Goal: Task Accomplishment & Management: Manage account settings

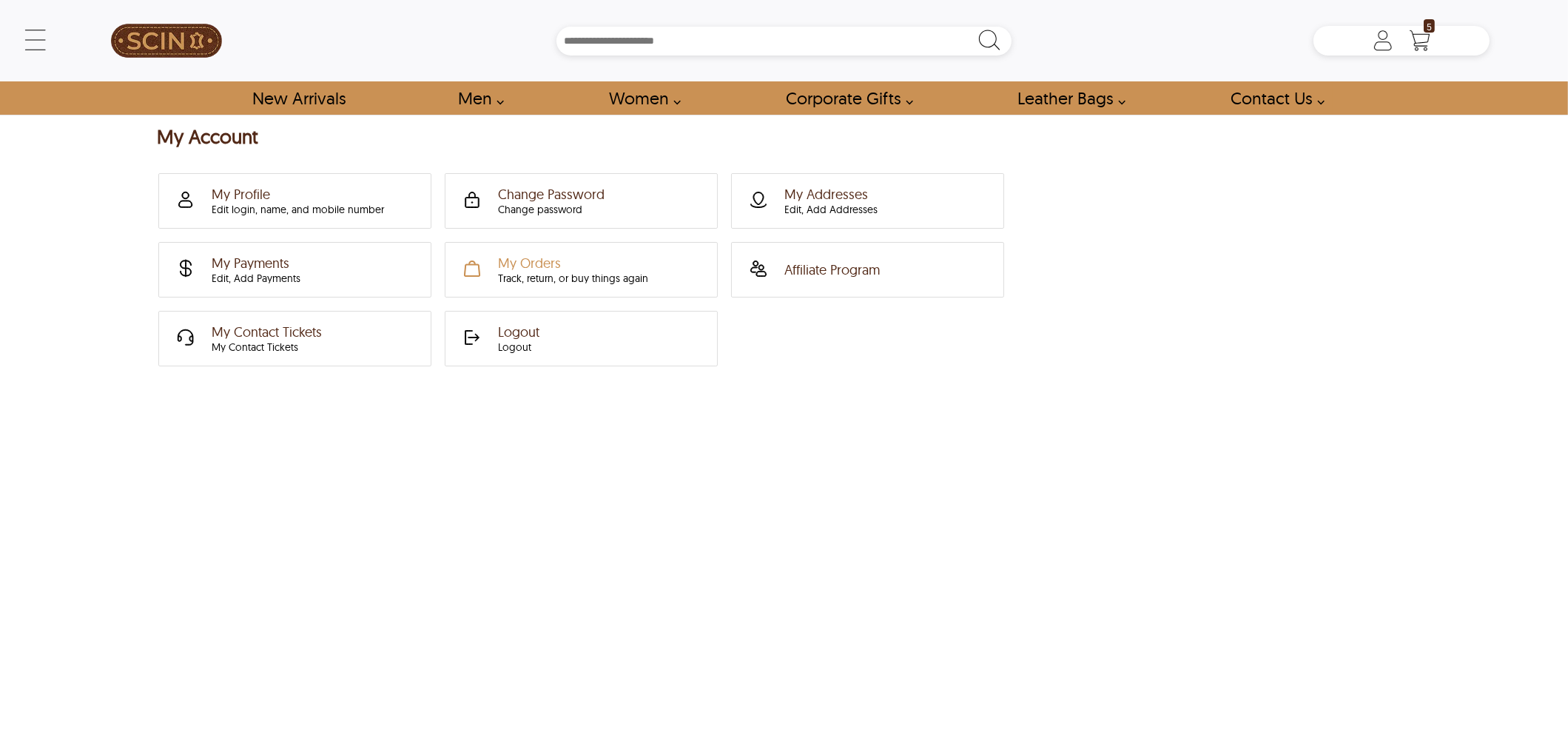
type input "******"
drag, startPoint x: 158, startPoint y: 419, endPoint x: 25, endPoint y: 502, distance: 156.8
click at [22, 502] on div "My Account My Profile Edit login, name, and mobile number Change Password Chang…" at bounding box center [784, 437] width 1568 height 622
click at [234, 447] on div "My Account My Profile Edit login, name, and mobile number Change Password Chang…" at bounding box center [784, 437] width 1568 height 622
click at [231, 452] on div "My Account My Profile Edit login, name, and mobile number Change Password Chang…" at bounding box center [784, 437] width 1568 height 622
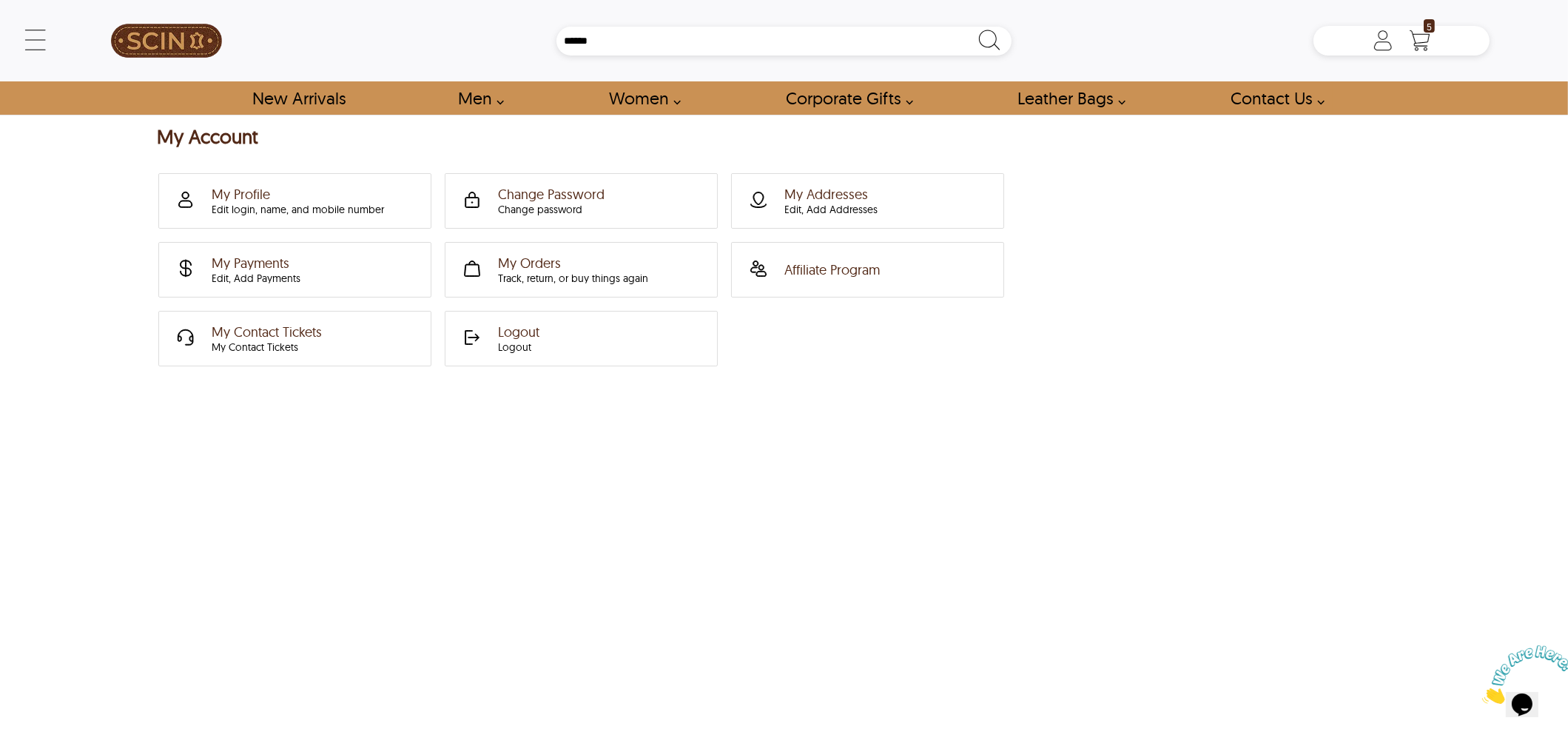
click at [250, 487] on div "My Account My Profile Edit login, name, and mobile number Change Password Chang…" at bounding box center [784, 437] width 1568 height 622
click at [218, 460] on div "My Account My Profile Edit login, name, and mobile number Change Password Chang…" at bounding box center [784, 437] width 1568 height 622
click at [232, 467] on div "My Account My Profile Edit login, name, and mobile number Change Password Chang…" at bounding box center [784, 437] width 1568 height 622
click at [906, 264] on link "Affiliate Program" at bounding box center [863, 270] width 254 height 53
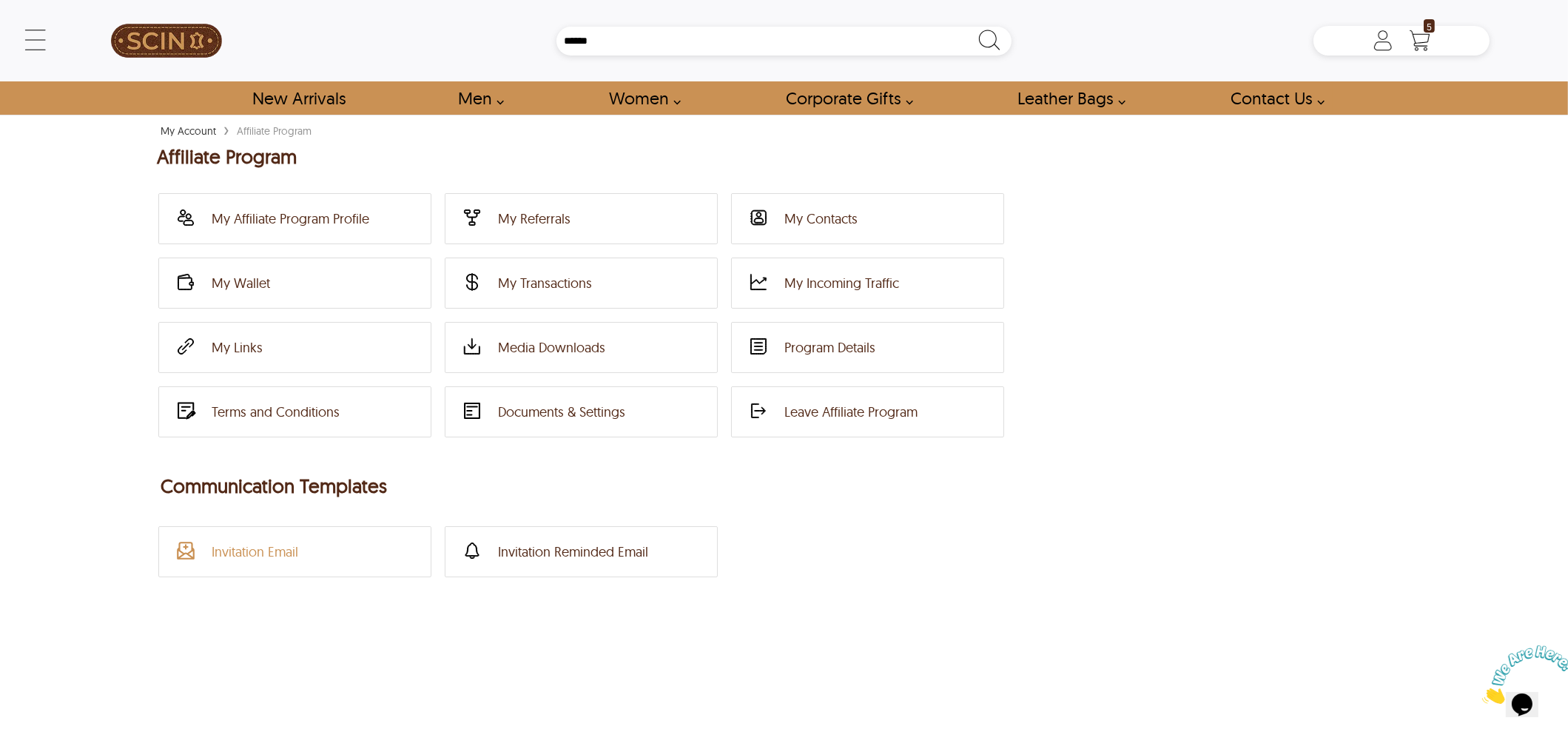
click at [270, 553] on div "Invitation Email" at bounding box center [254, 551] width 87 height 17
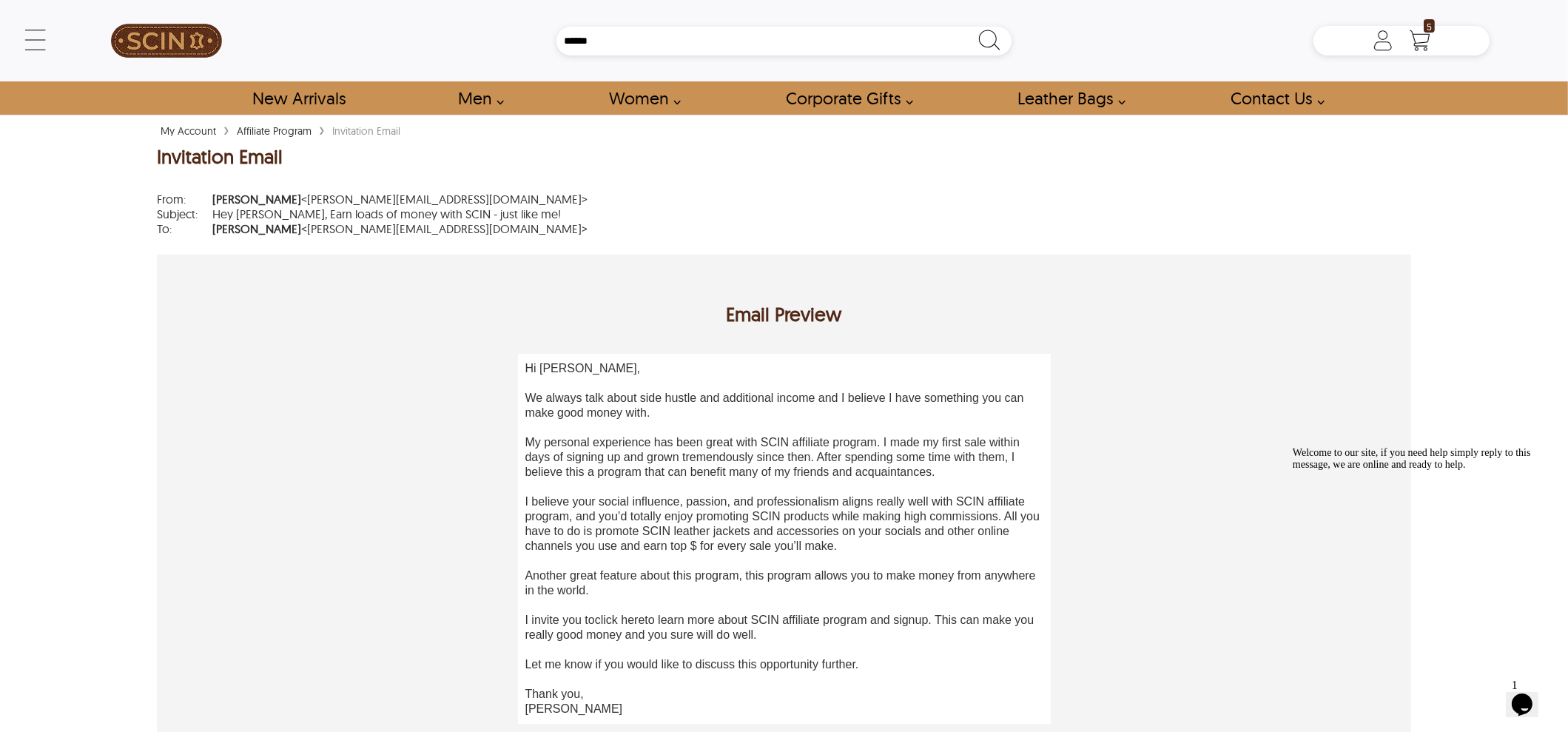
drag, startPoint x: 538, startPoint y: 379, endPoint x: 658, endPoint y: 387, distance: 120.3
click at [658, 387] on div "Hi [PERSON_NAME], We always talk about side hustle and additional income and I …" at bounding box center [784, 538] width 518 height 355
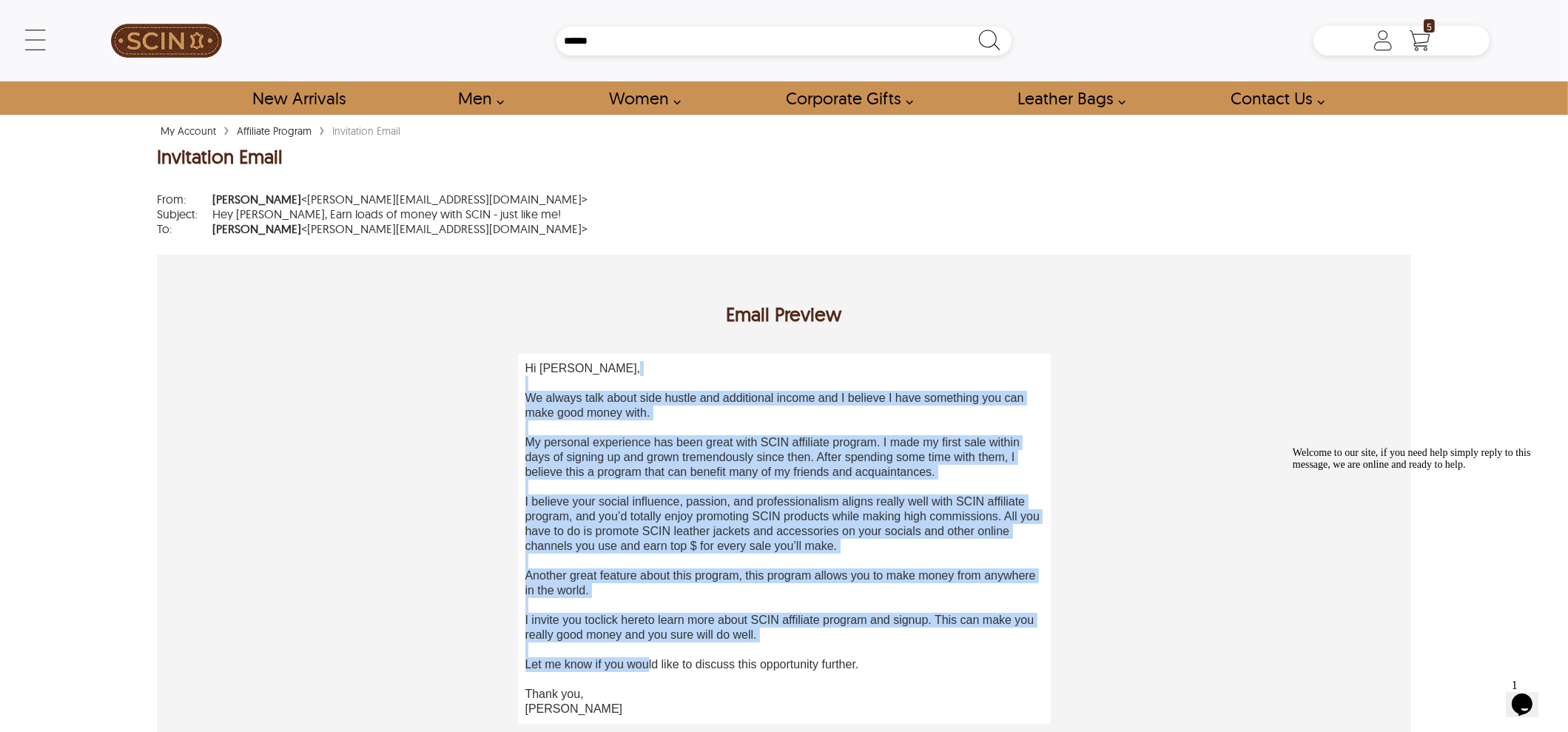
drag, startPoint x: 582, startPoint y: 390, endPoint x: 660, endPoint y: 591, distance: 215.6
click at [648, 659] on div "Hi [PERSON_NAME], We always talk about side hustle and additional income and I …" at bounding box center [784, 538] width 518 height 355
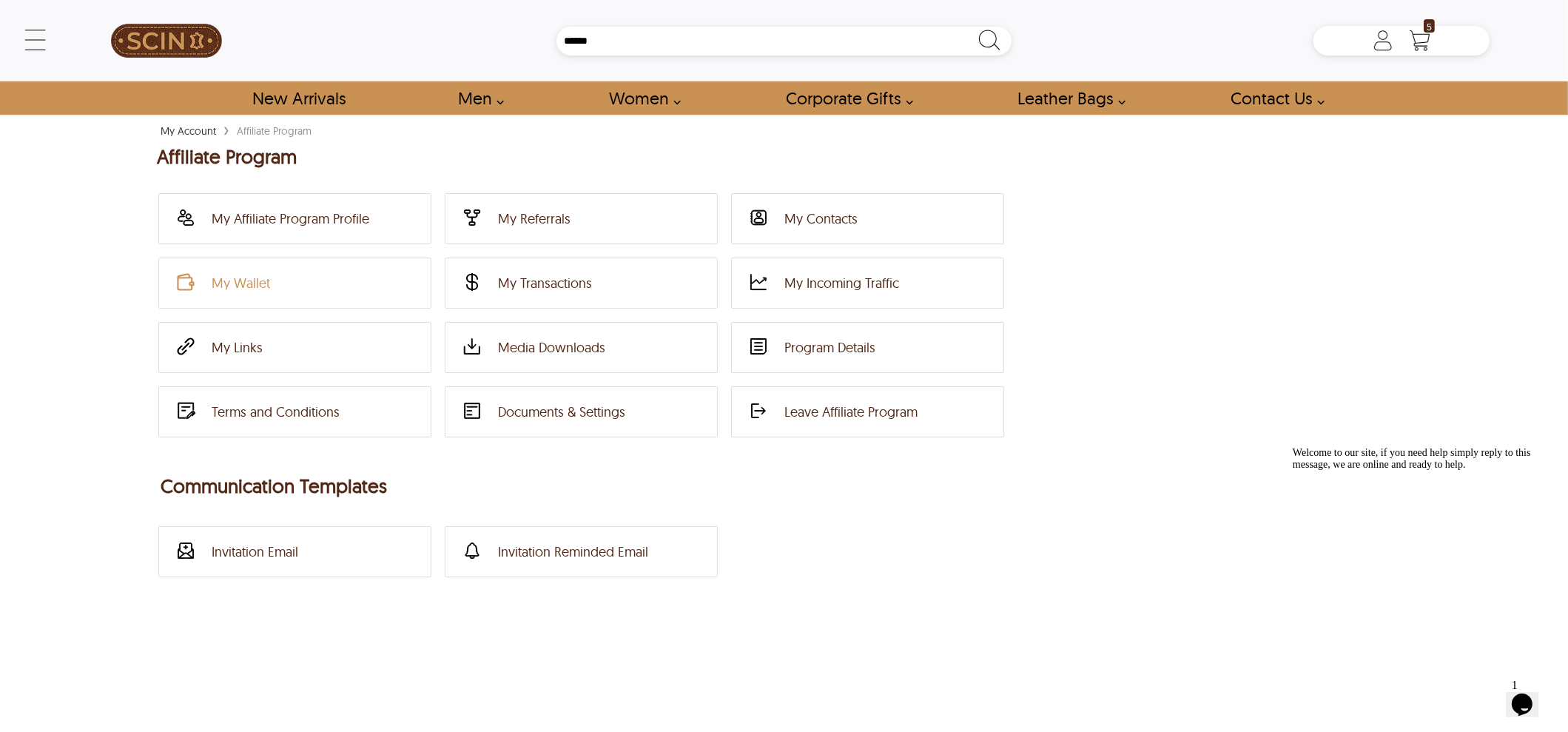
click at [246, 266] on link "My Wallet" at bounding box center [289, 283] width 254 height 48
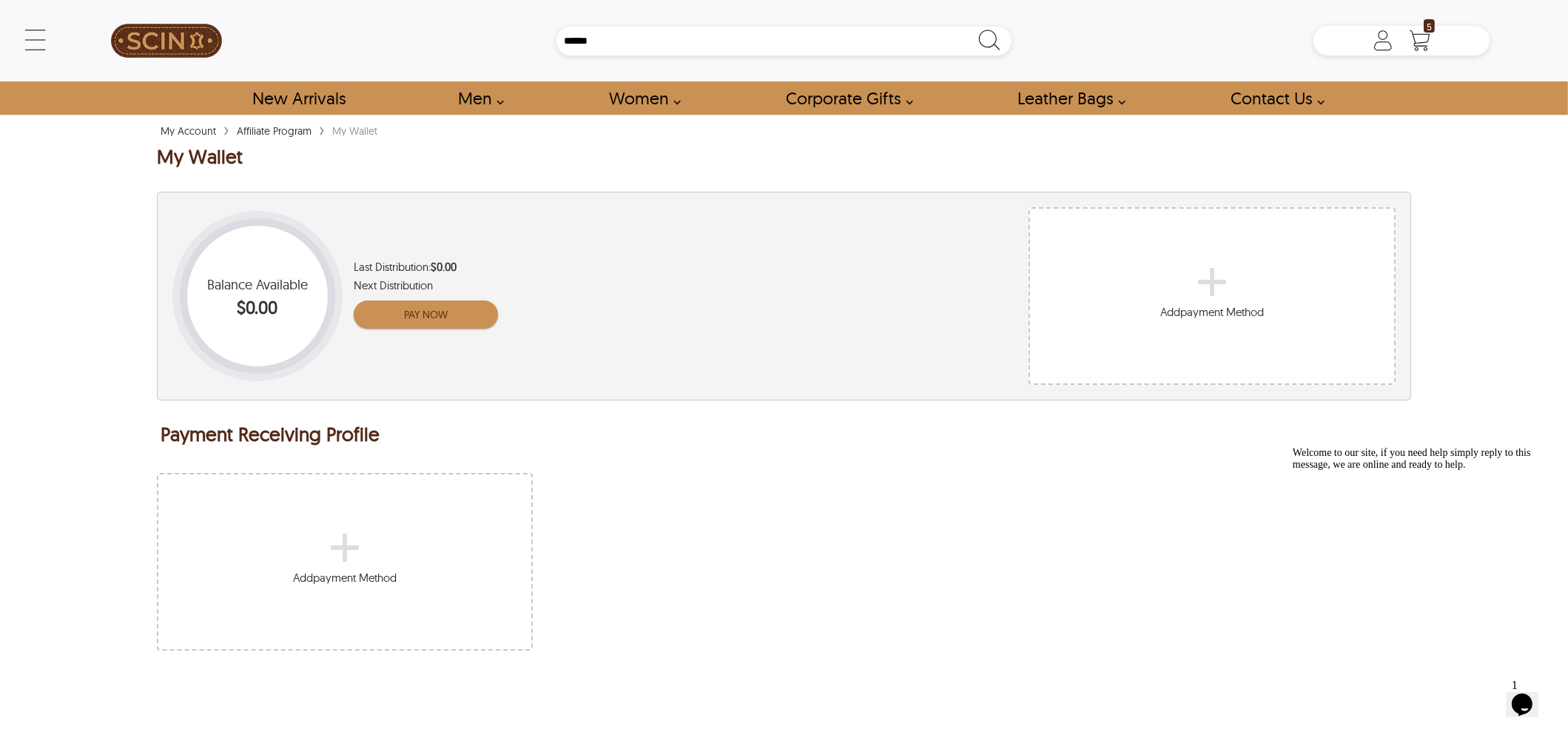
click at [336, 545] on div "+" at bounding box center [345, 545] width 104 height 15
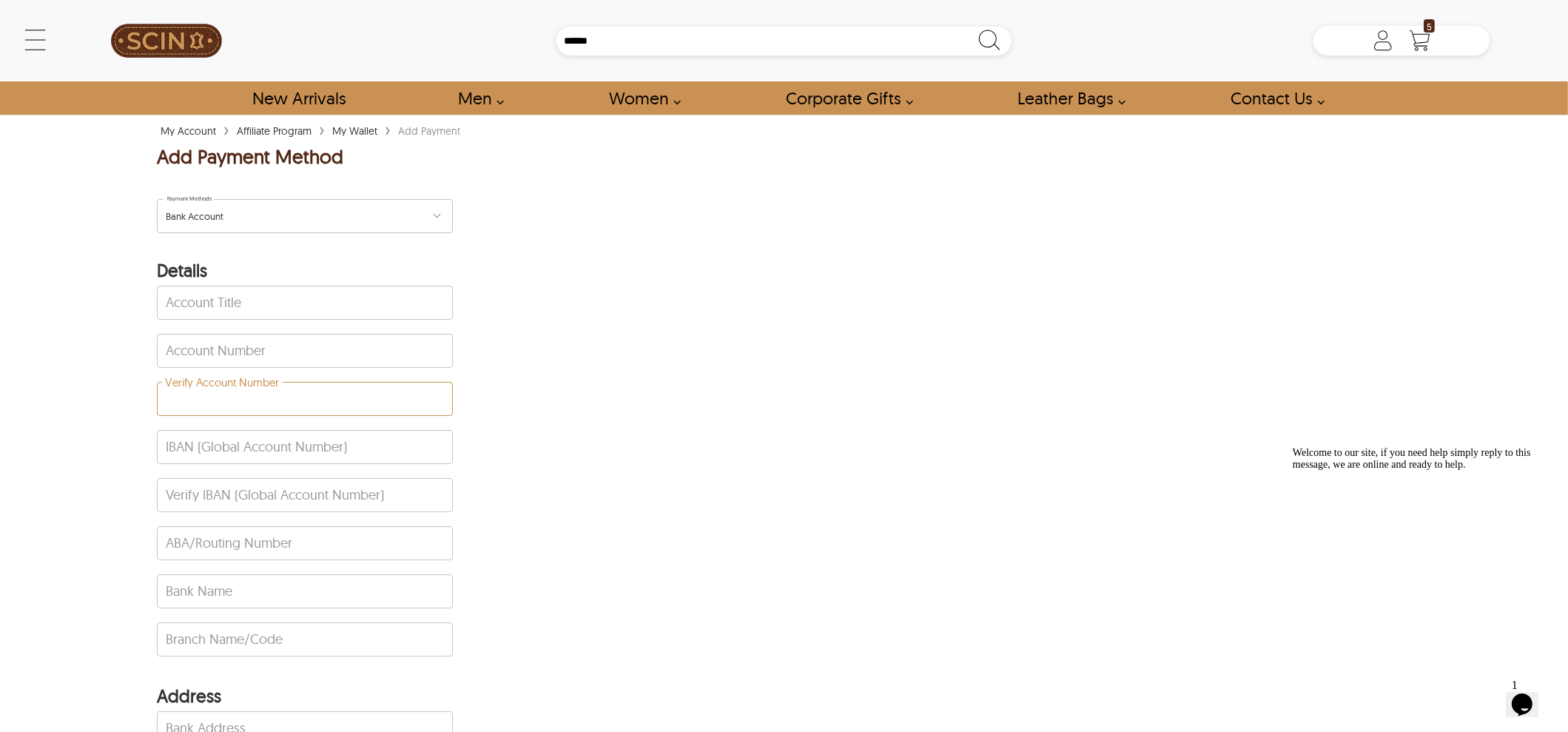
drag, startPoint x: 204, startPoint y: 412, endPoint x: 252, endPoint y: 511, distance: 110.0
click at [252, 511] on div "Details Account Title Account Number Verify Account Number IBAN (Global Account…" at bounding box center [305, 628] width 296 height 733
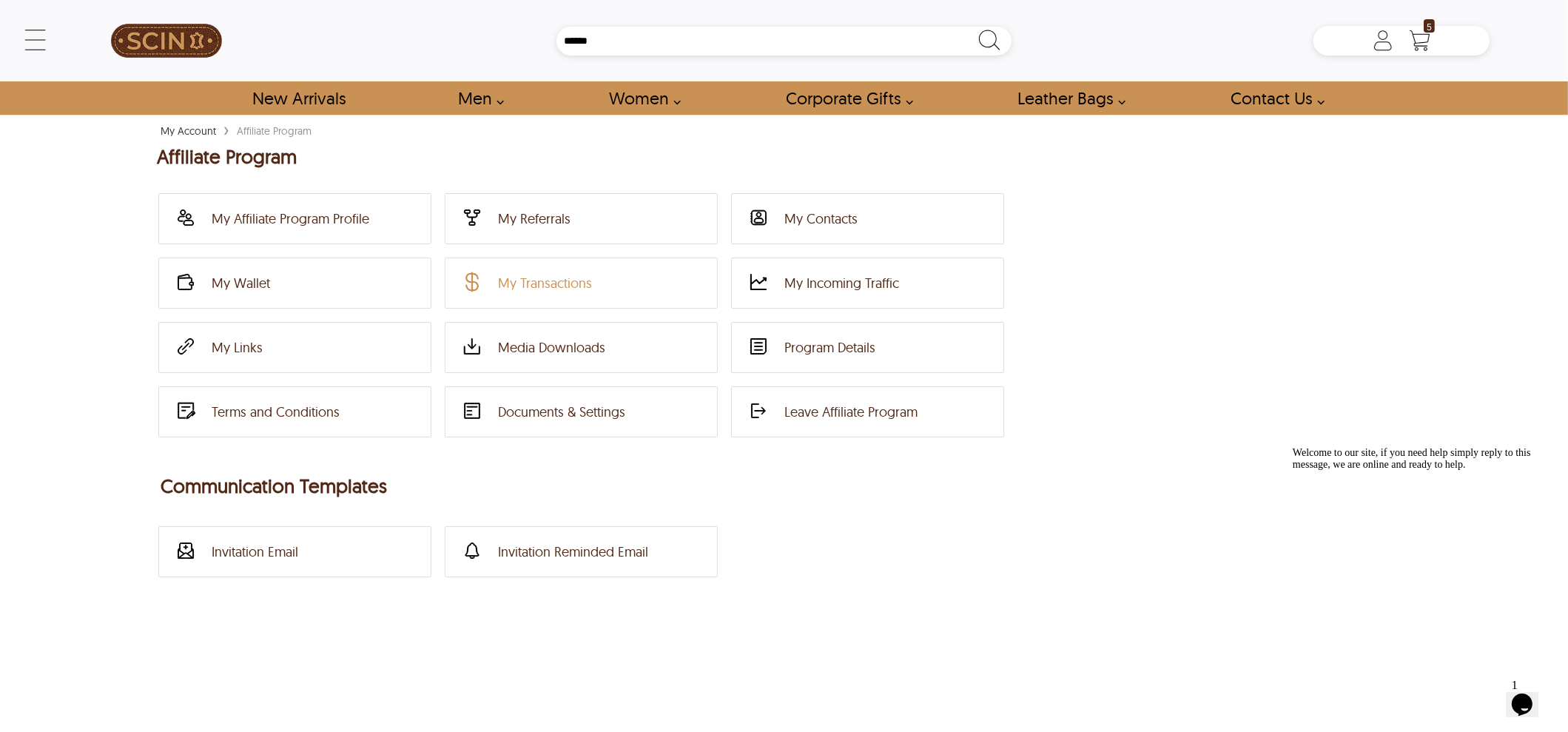
click at [525, 290] on div "My Transactions" at bounding box center [545, 282] width 94 height 17
type input "******"
drag, startPoint x: 294, startPoint y: 158, endPoint x: 145, endPoint y: 158, distance: 149.0
click at [145, 158] on div "My Account › Affiliate Program Affiliate Program My Affiliate Program Profile M…" at bounding box center [784, 433] width 1568 height 622
click at [244, 339] on div "My Links" at bounding box center [237, 347] width 51 height 17
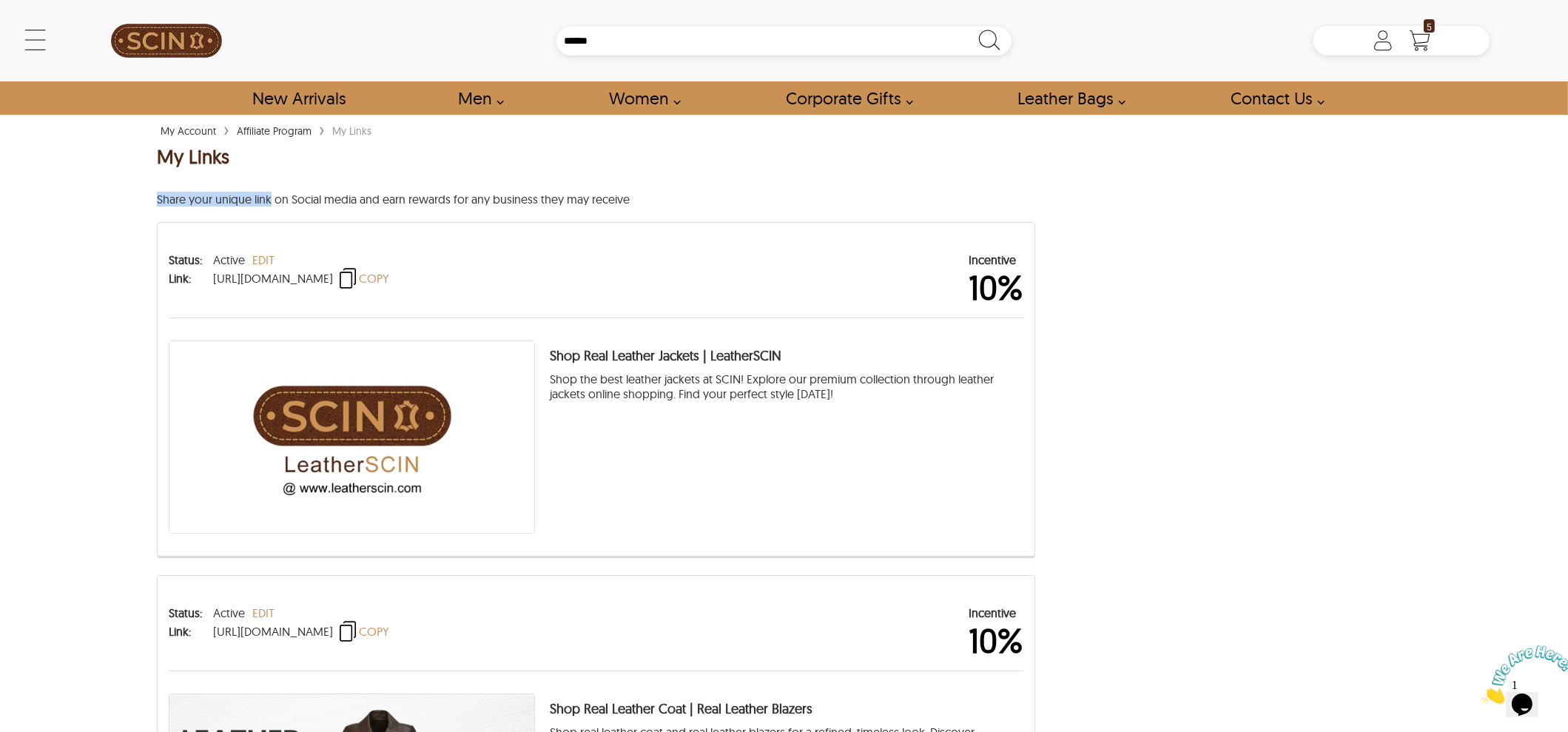
drag, startPoint x: 137, startPoint y: 179, endPoint x: 270, endPoint y: 194, distance: 133.8
drag, startPoint x: 329, startPoint y: 271, endPoint x: 408, endPoint y: 274, distance: 79.1
click at [333, 274] on span "https://www.leatherscin.com?aid=18400465" at bounding box center [273, 278] width 120 height 15
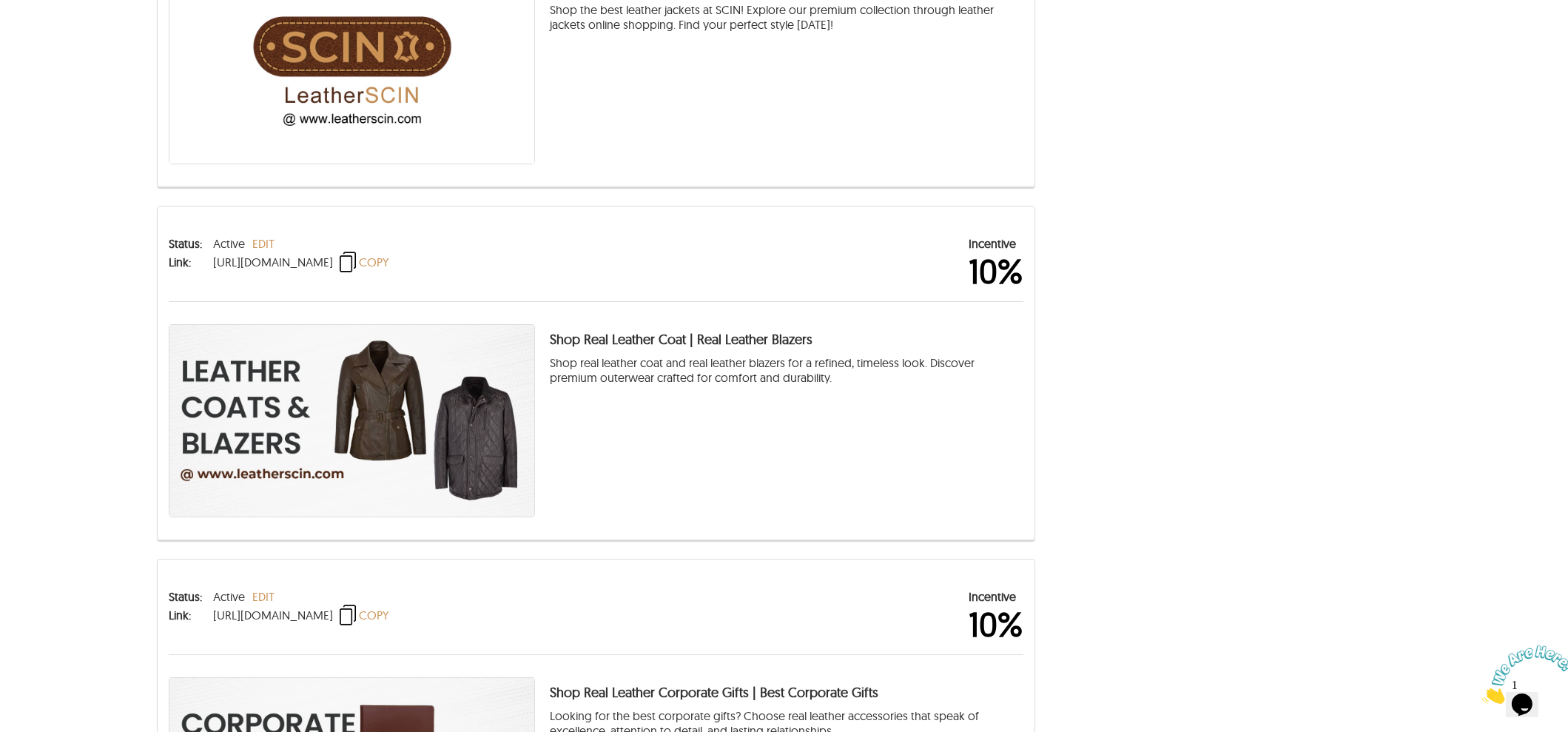
scroll to position [555, 0]
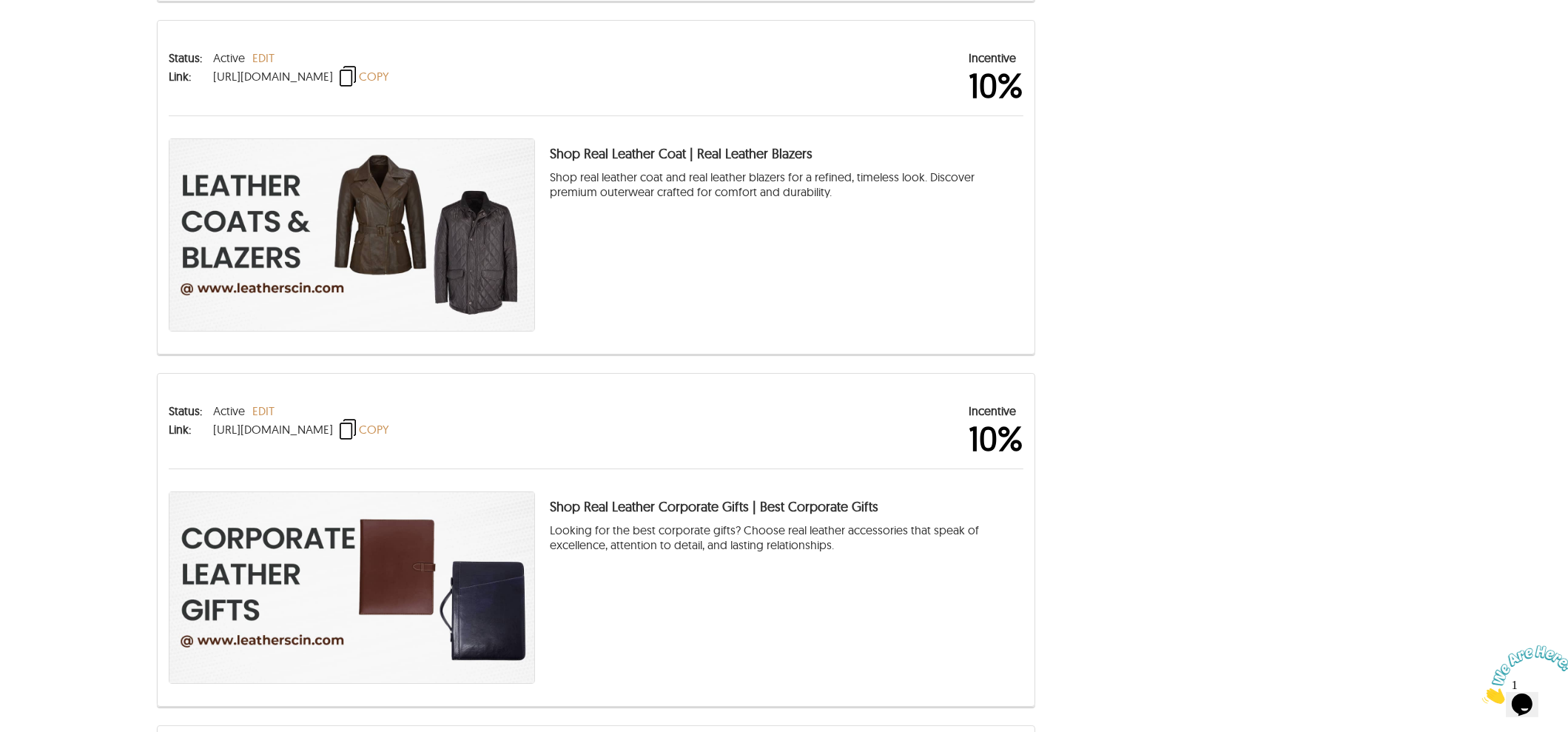
click at [389, 427] on span "COPY" at bounding box center [363, 428] width 53 height 22
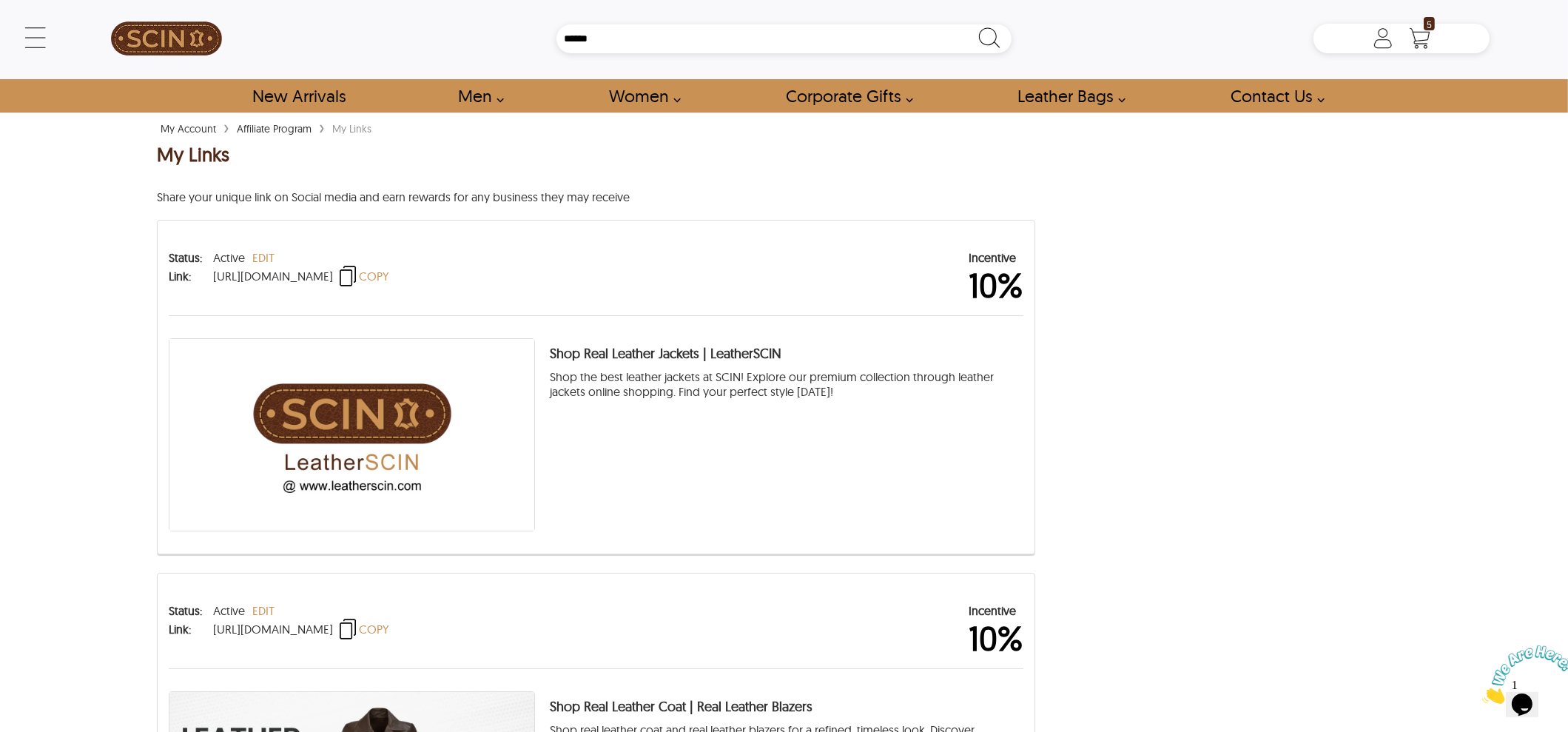
scroll to position [0, 0]
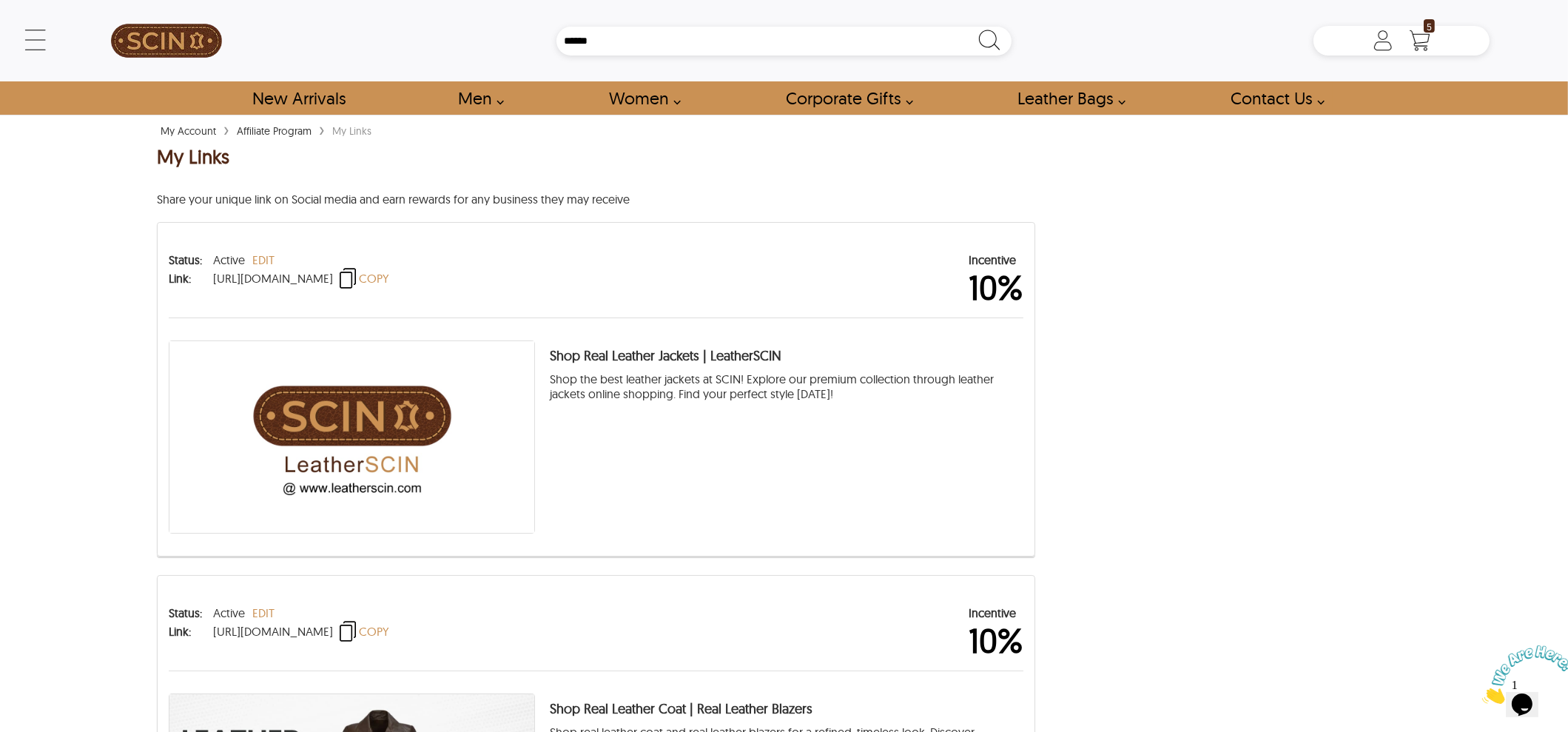
drag, startPoint x: 263, startPoint y: 114, endPoint x: 266, endPoint y: 125, distance: 11.4
click at [263, 114] on div "← Menu New Arrivals Men Leather Jackets Aviator Leather Jackets Bomber Leather …" at bounding box center [784, 366] width 1568 height 732
click at [266, 125] on link "Affiliate Program" at bounding box center [274, 130] width 82 height 13
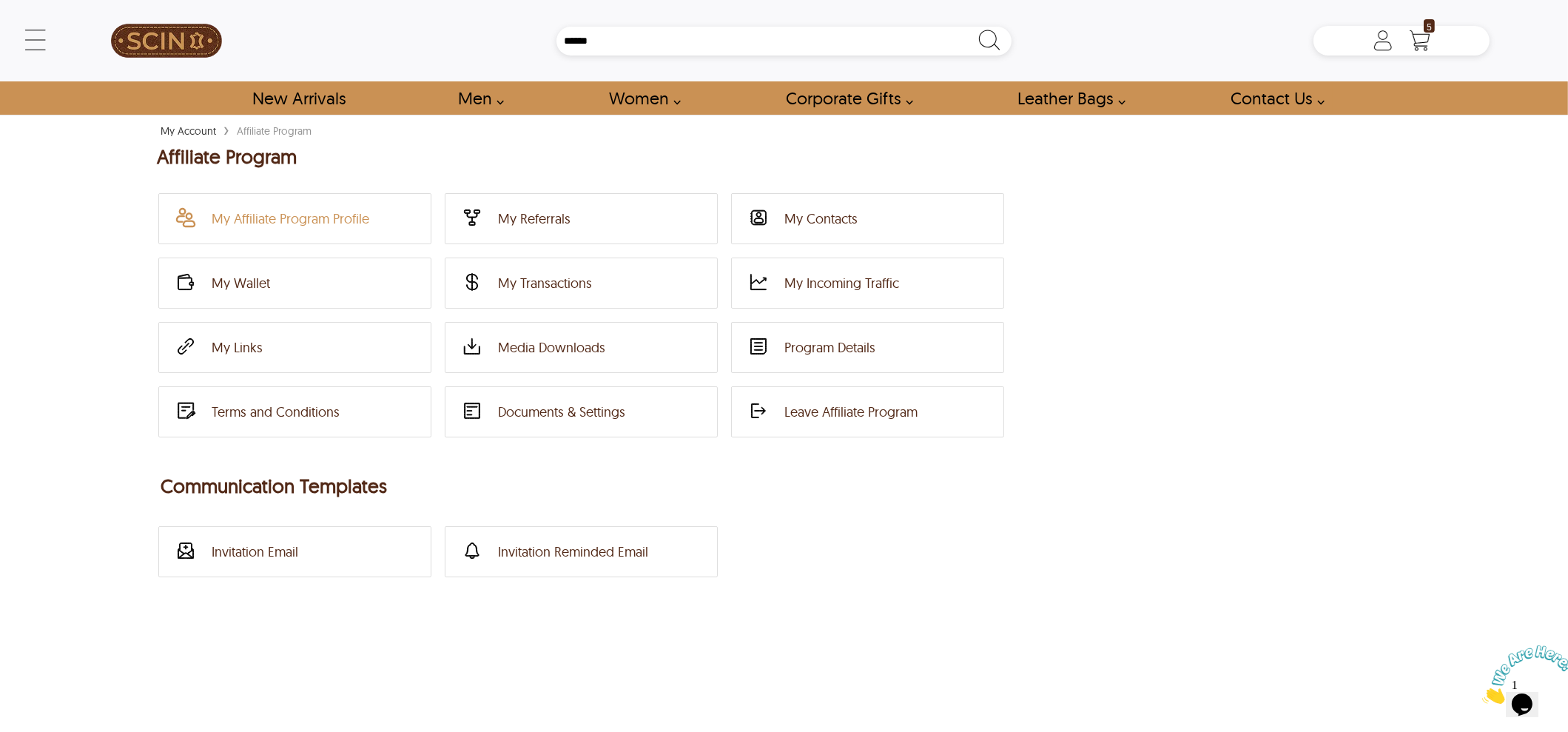
click at [396, 210] on link "My Affiliate Program Profile" at bounding box center [289, 219] width 254 height 48
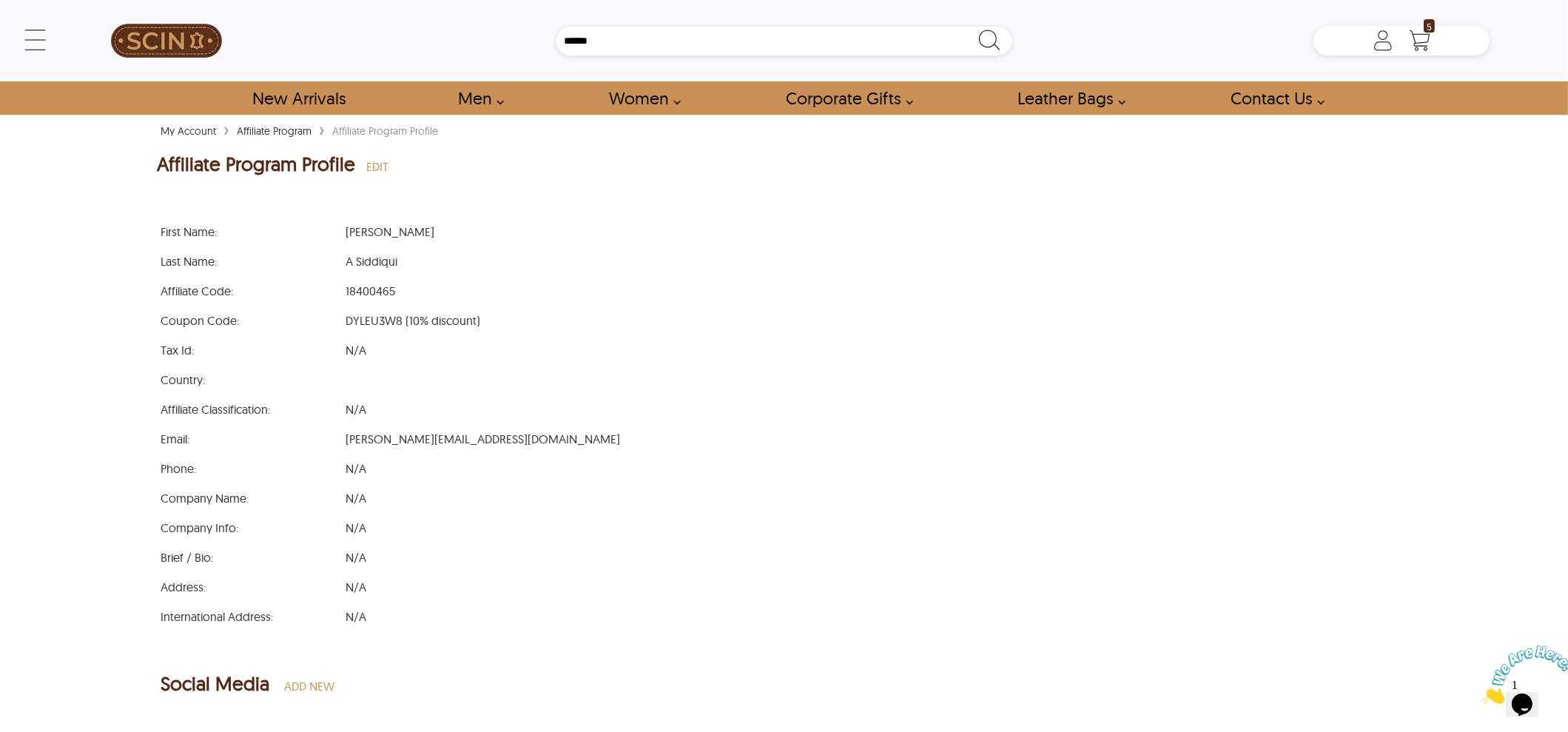
click at [358, 320] on span "DYLEU3W8 (10% discount)" at bounding box center [413, 320] width 135 height 15
click at [370, 315] on span "DYLEU3W8 (10% discount)" at bounding box center [413, 320] width 135 height 15
click at [361, 343] on span "N/A" at bounding box center [355, 350] width 21 height 15
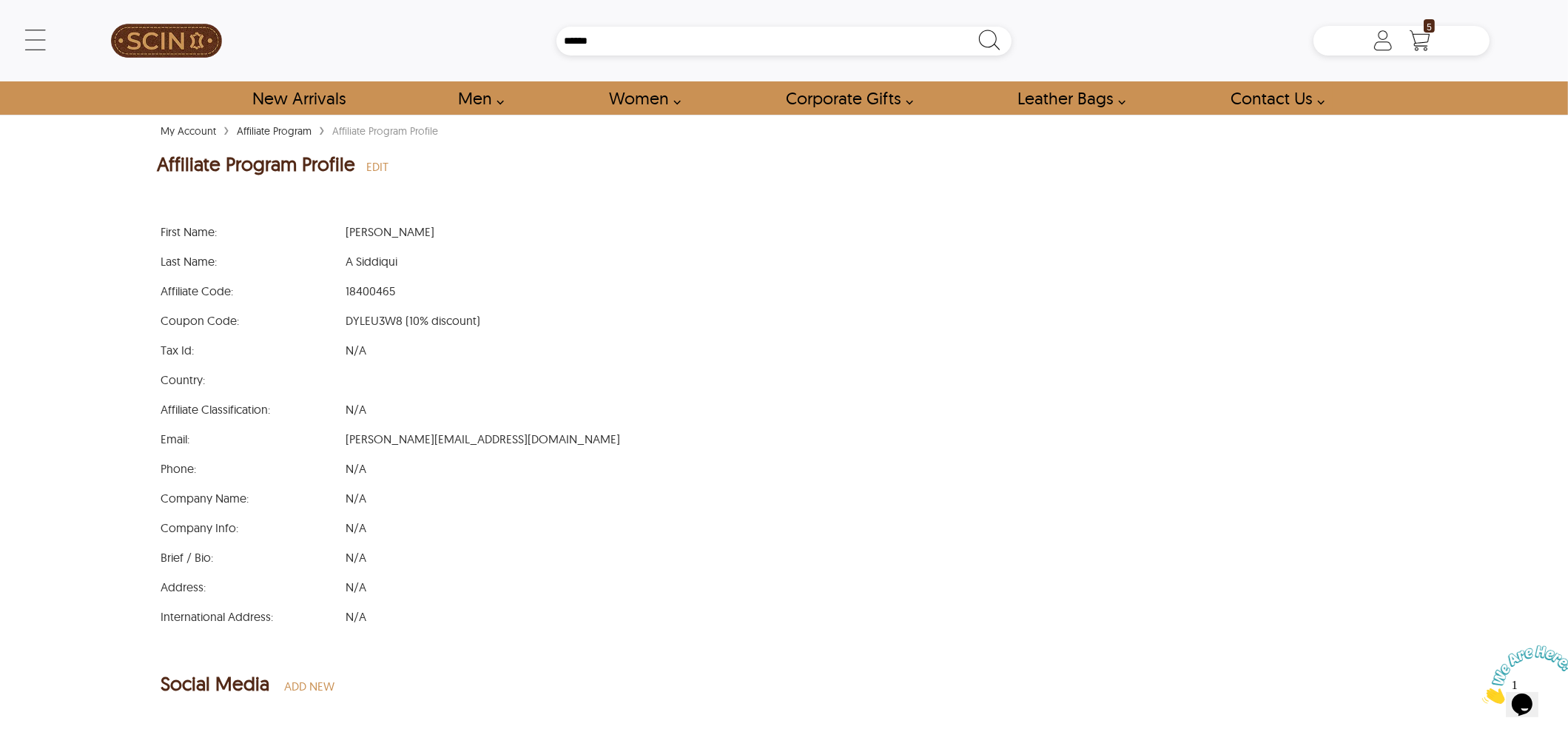
click at [381, 318] on span "DYLEU3W8 (10% discount)" at bounding box center [413, 320] width 135 height 15
click at [367, 167] on span "EDIT" at bounding box center [377, 166] width 22 height 15
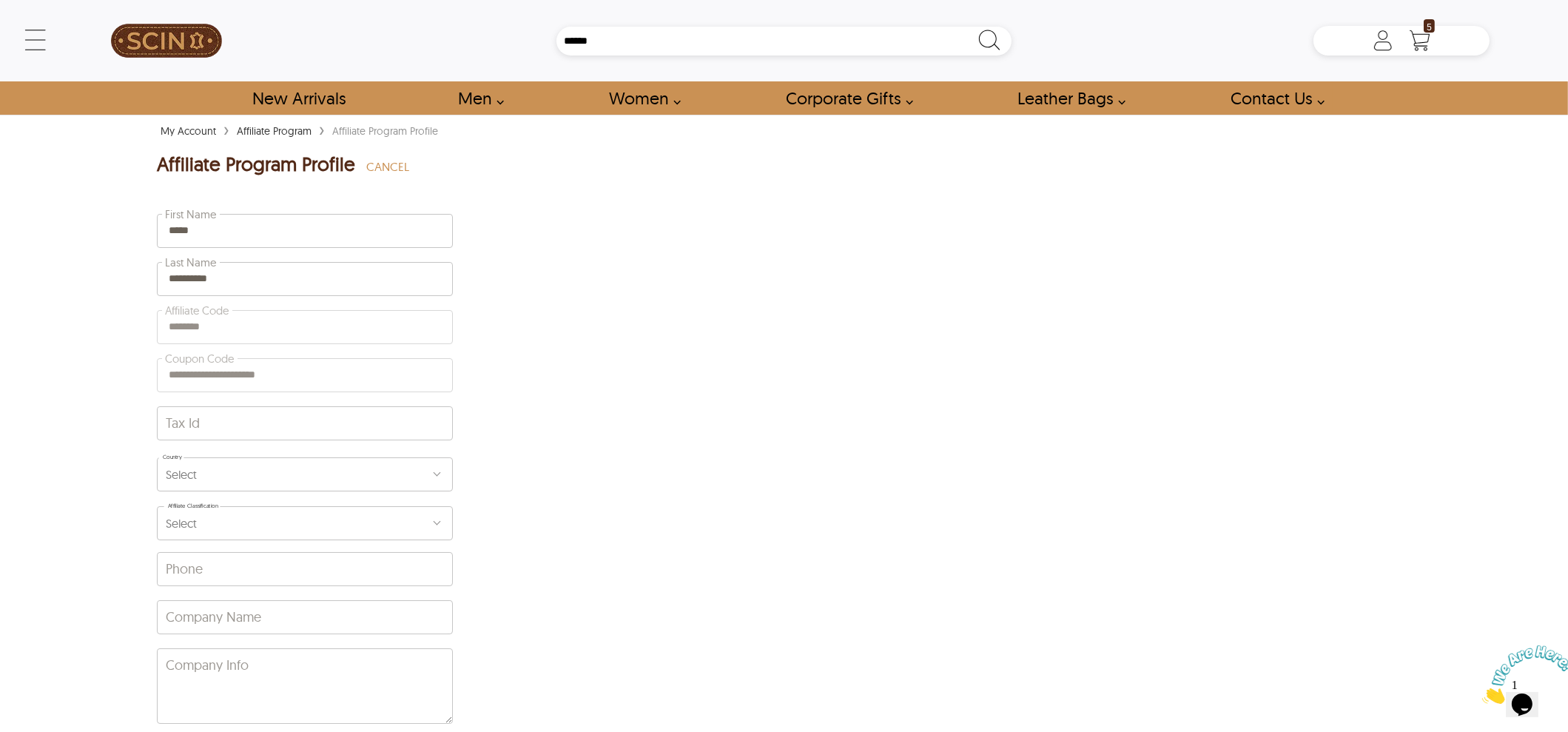
click at [263, 375] on div "**********" at bounding box center [305, 516] width 296 height 613
click at [174, 382] on div "**********" at bounding box center [305, 516] width 296 height 613
click at [199, 379] on div "**********" at bounding box center [305, 516] width 296 height 613
